Goal: Information Seeking & Learning: Learn about a topic

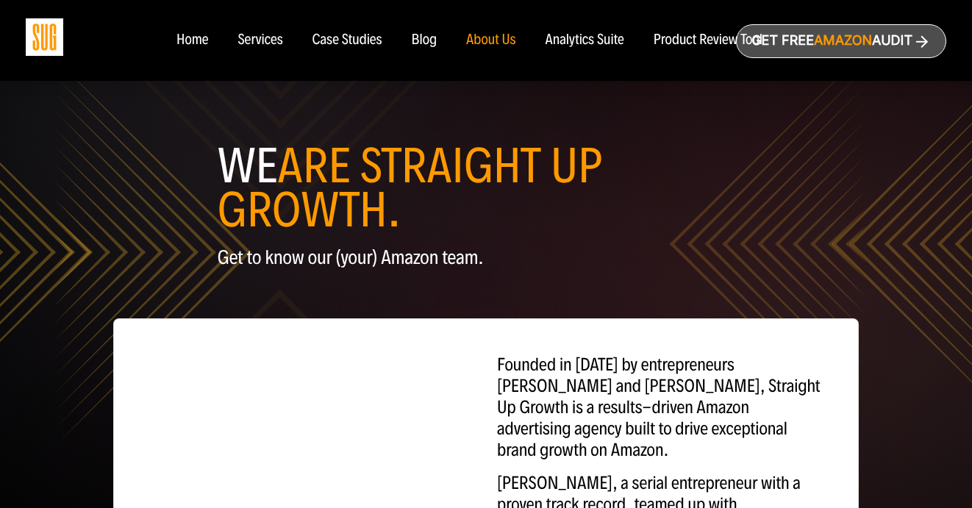
click at [428, 38] on div "Blog" at bounding box center [425, 40] width 26 height 16
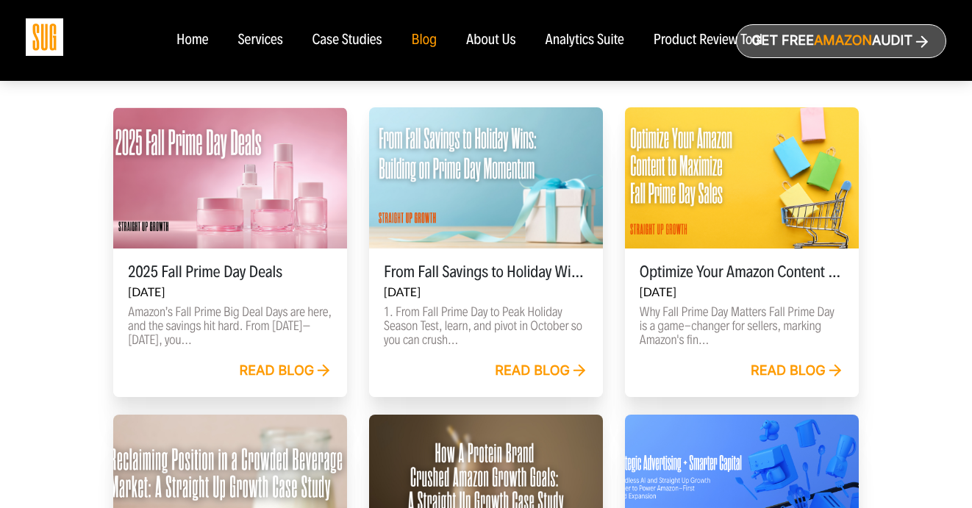
scroll to position [435, 0]
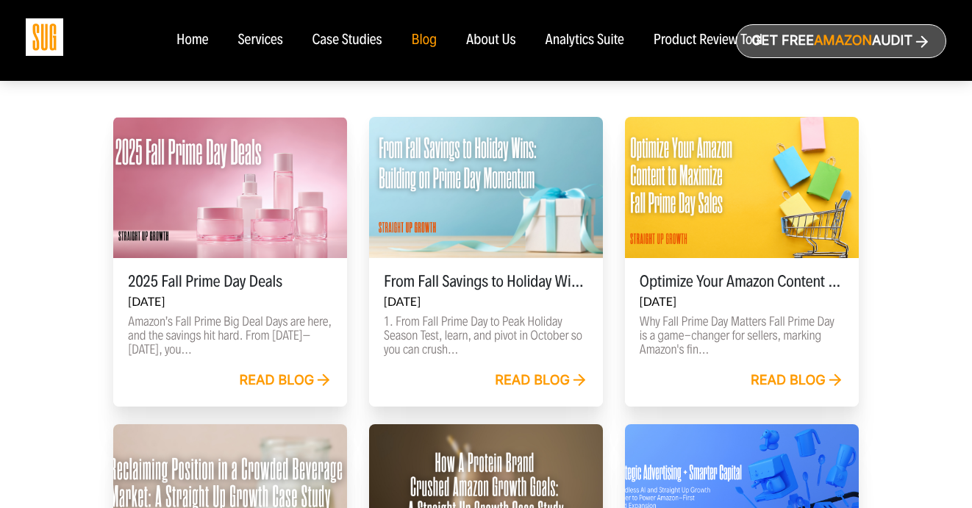
click at [556, 375] on div "Read blog" at bounding box center [541, 381] width 93 height 16
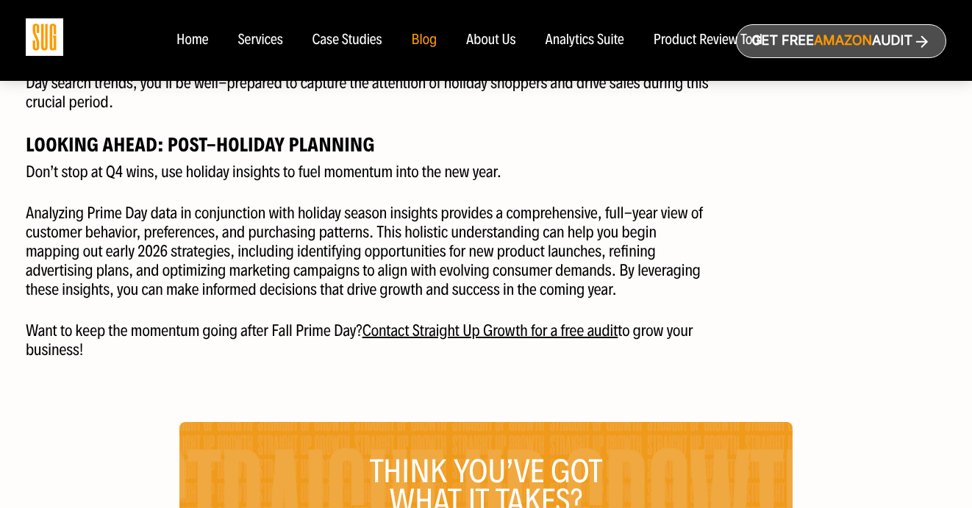
scroll to position [3697, 0]
